Goal: Find specific page/section: Find specific page/section

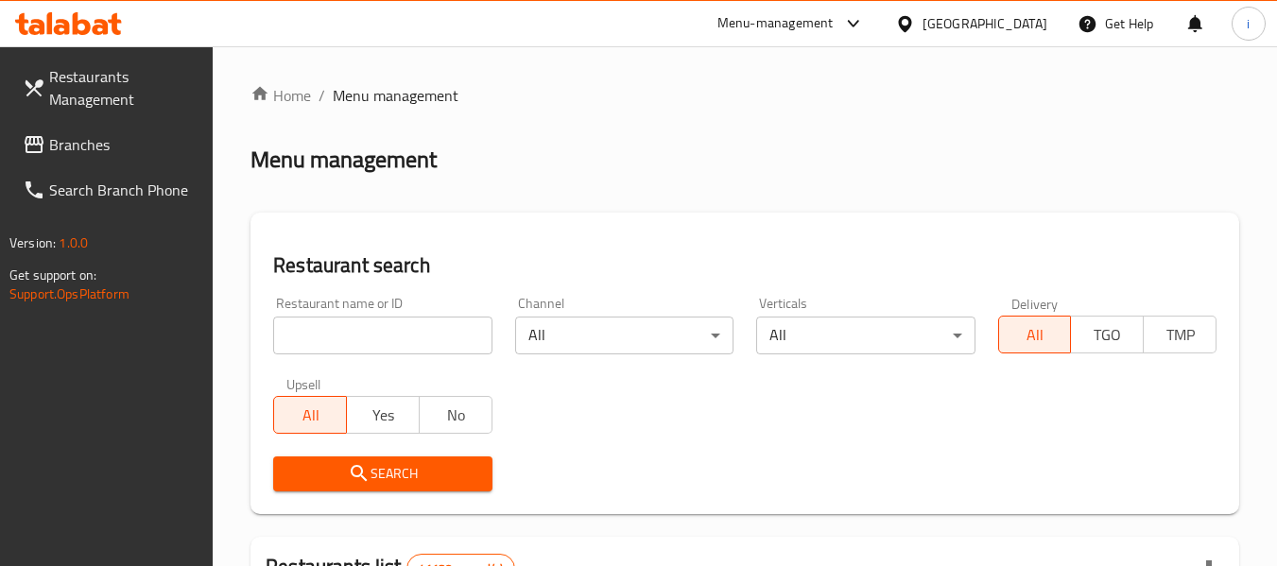
click at [123, 149] on span "Branches" at bounding box center [123, 144] width 149 height 23
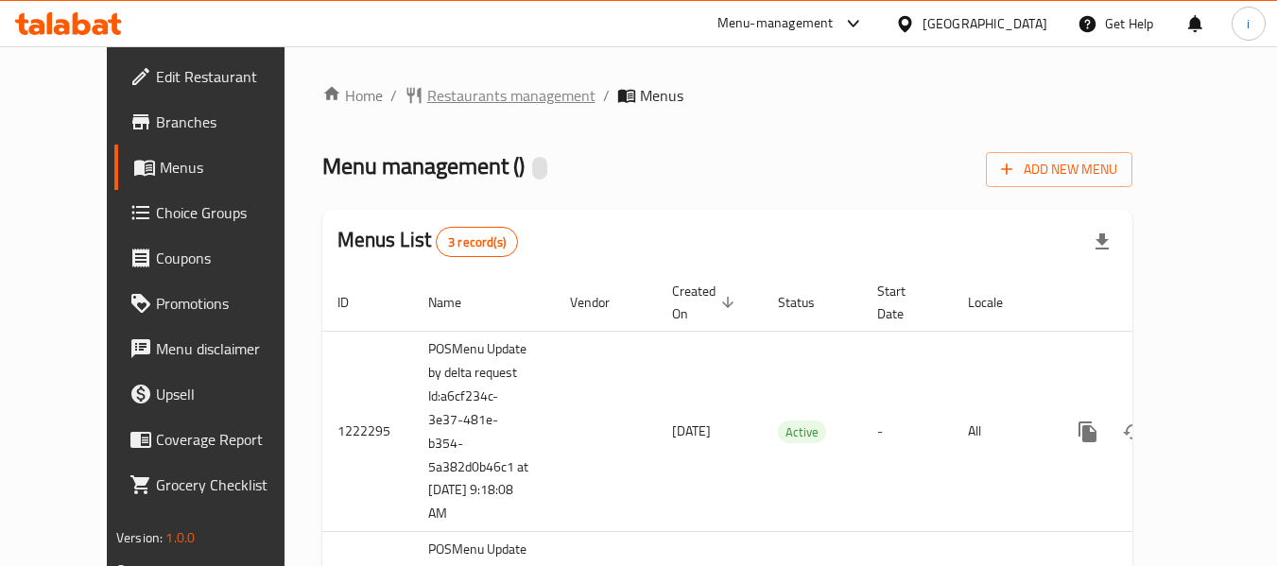
click at [427, 94] on span "Restaurants management" at bounding box center [511, 95] width 168 height 23
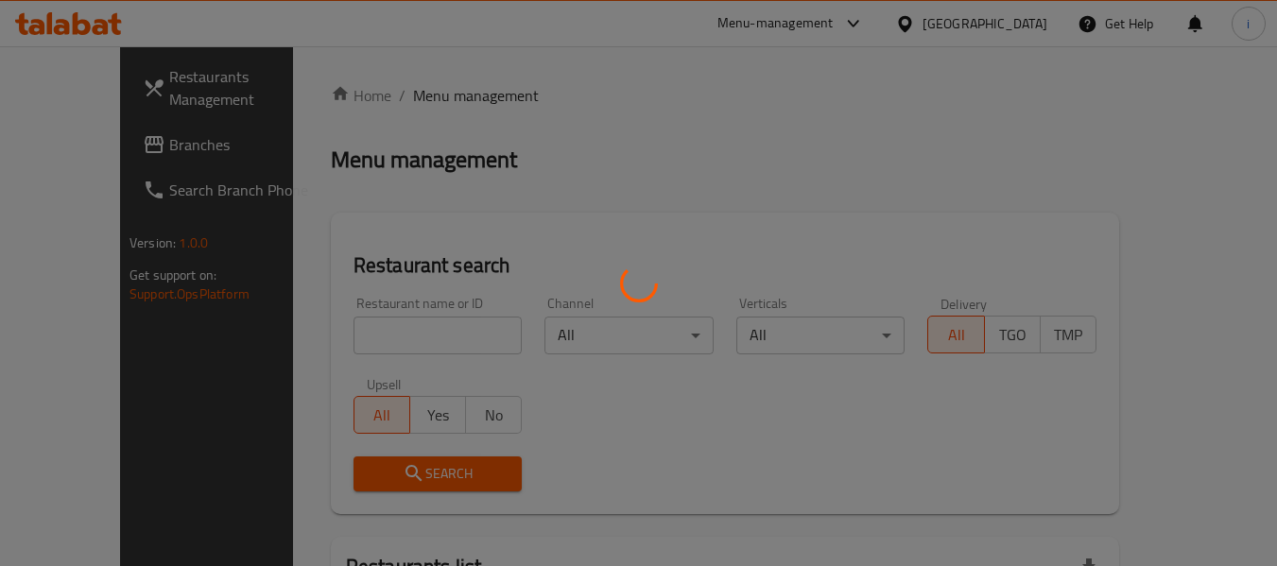
click at [384, 345] on div at bounding box center [638, 283] width 1277 height 566
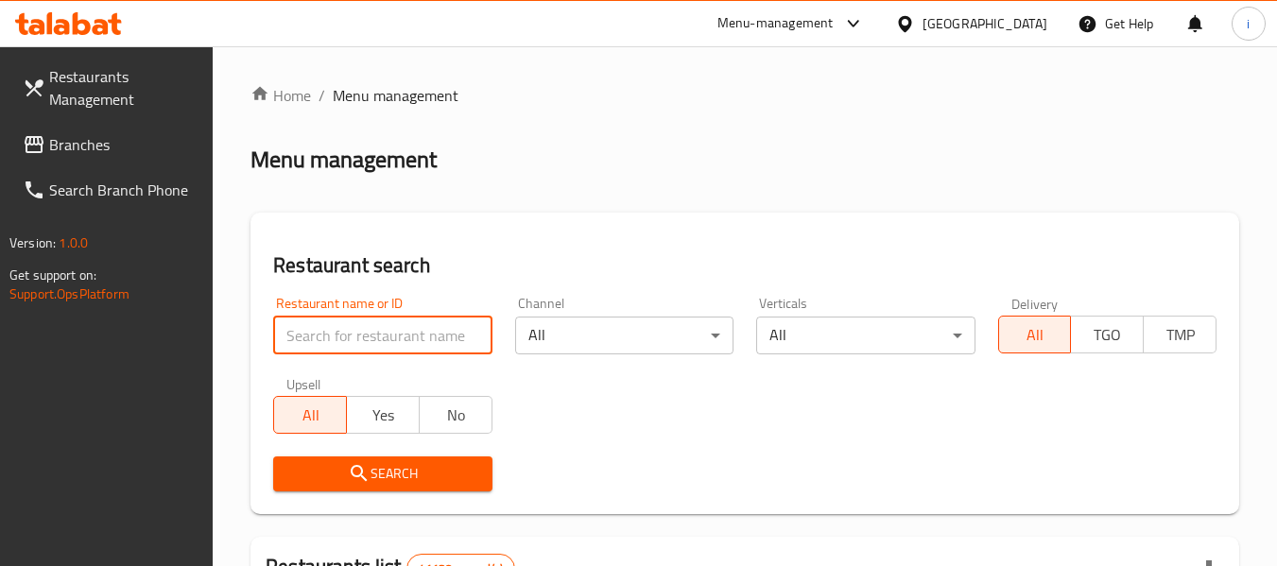
click at [384, 345] on input "search" at bounding box center [382, 336] width 218 height 38
paste input "633516"
type input "633516"
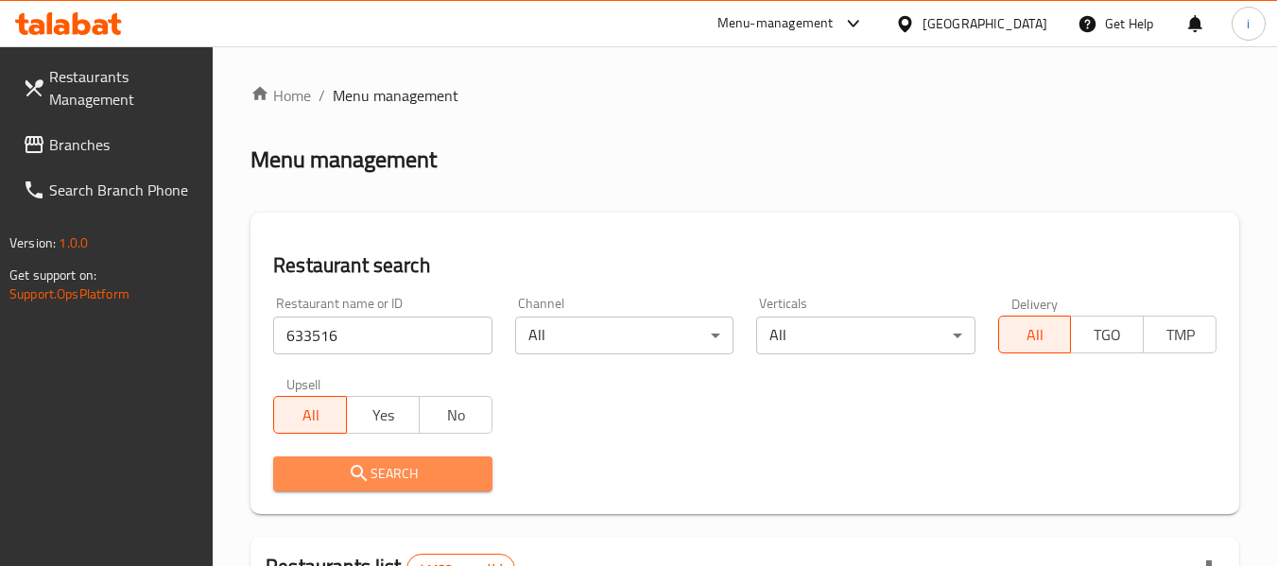
click at [374, 457] on button "Search" at bounding box center [382, 473] width 218 height 35
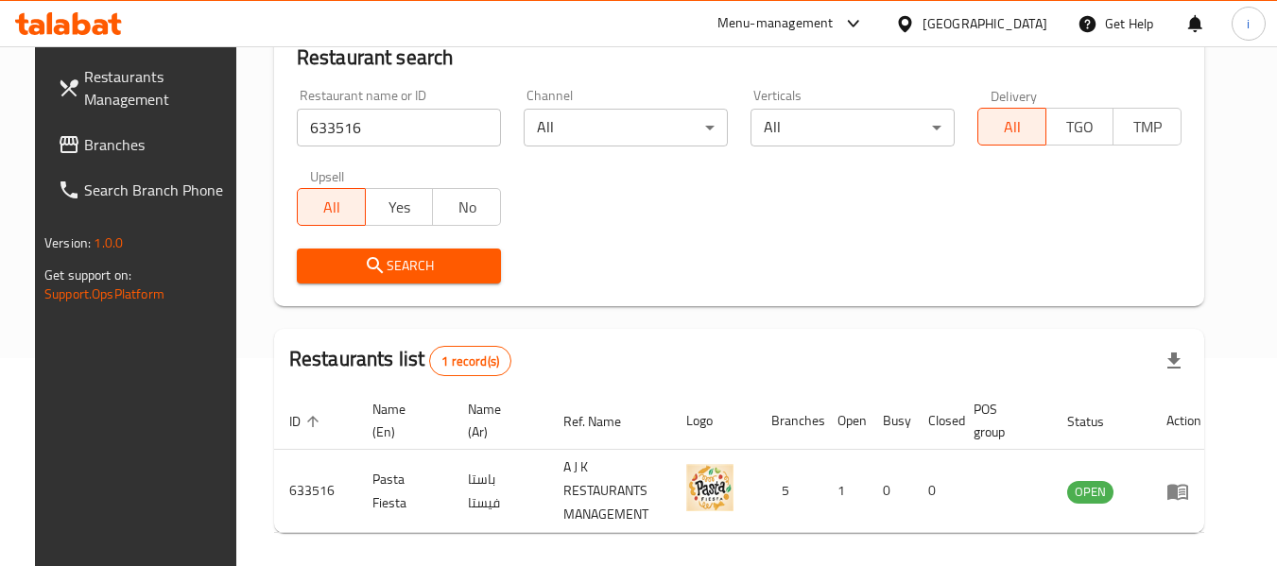
scroll to position [166, 0]
